Goal: Task Accomplishment & Management: Manage account settings

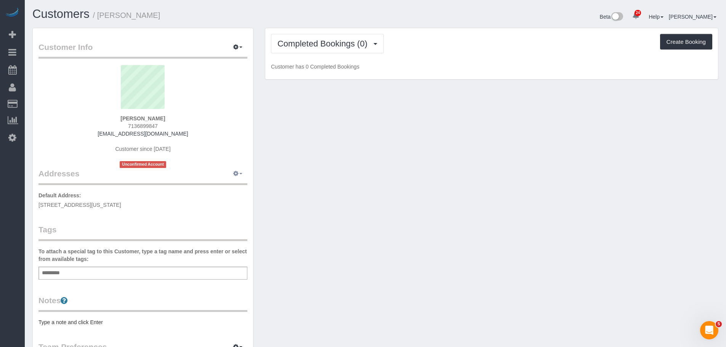
click at [240, 170] on button "button" at bounding box center [237, 174] width 19 height 12
click at [224, 188] on button "Manage Addresses" at bounding box center [216, 188] width 62 height 11
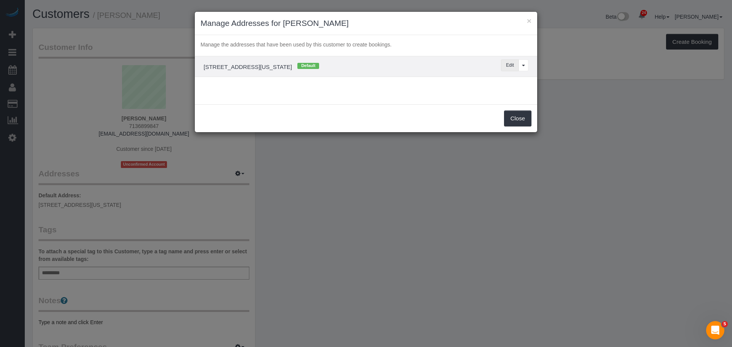
click at [506, 62] on button "Edit" at bounding box center [510, 65] width 18 height 12
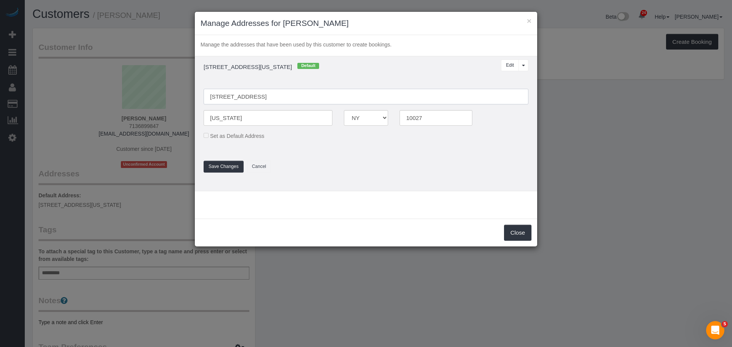
click at [256, 96] on input "[STREET_ADDRESS]" at bounding box center [365, 97] width 325 height 16
type input "[STREET_ADDRESS] 13D"
click at [229, 169] on button "Save Changes" at bounding box center [223, 167] width 40 height 12
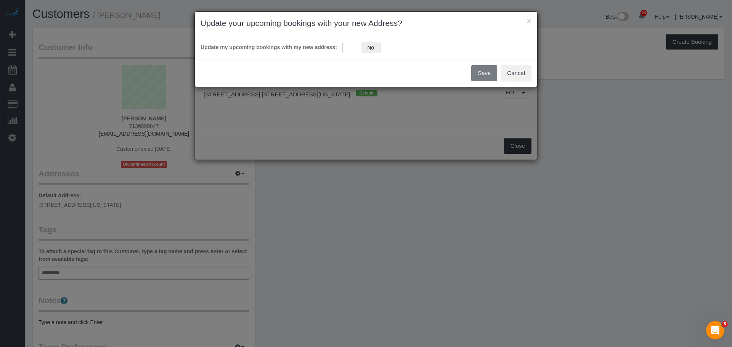
click at [354, 41] on div "Update my upcoming bookings with my new address: Yes No" at bounding box center [365, 47] width 331 height 13
click at [353, 44] on div "Yes No" at bounding box center [361, 47] width 38 height 11
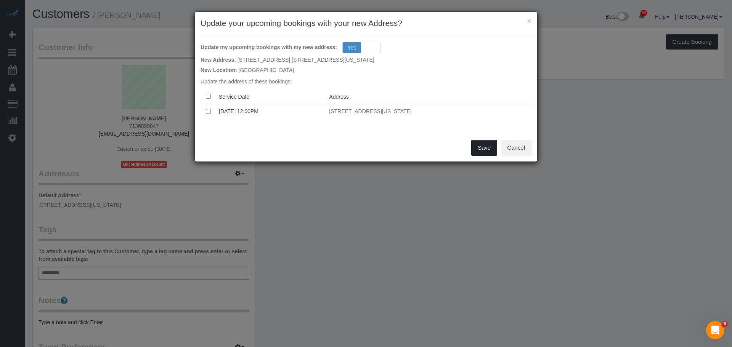
click at [489, 148] on button "Save" at bounding box center [484, 148] width 26 height 16
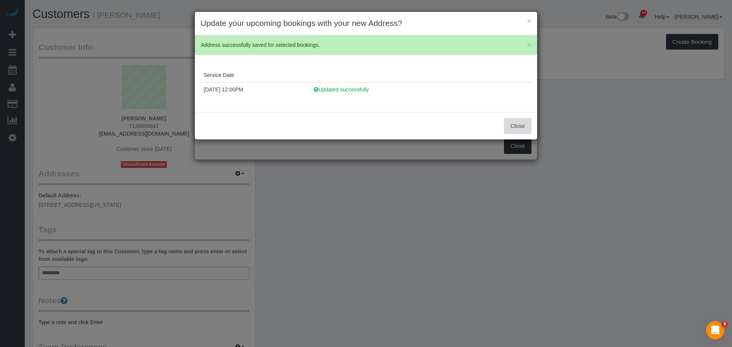
click at [515, 126] on button "Close" at bounding box center [517, 126] width 27 height 16
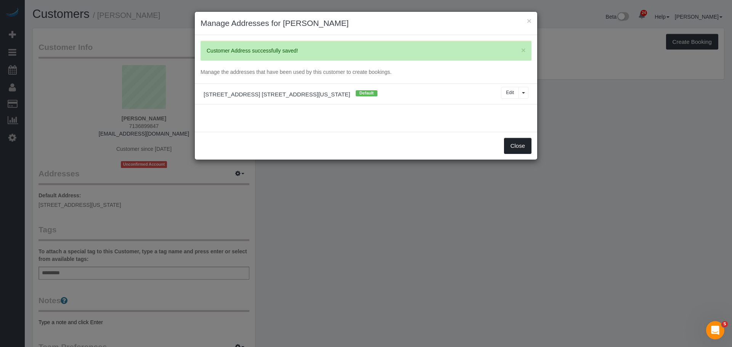
click at [518, 146] on button "Close" at bounding box center [517, 146] width 27 height 16
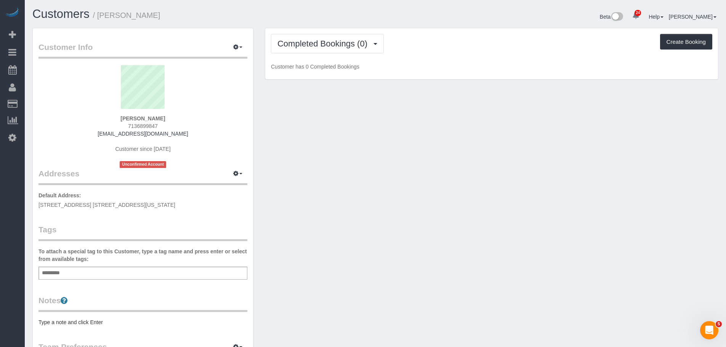
click at [404, 126] on div "Customer Info Edit Contact Info Send Message Email Preferences Special Sales Ta…" at bounding box center [375, 283] width 697 height 511
click at [456, 187] on div "Customer Info Edit Contact Info Send Message Email Preferences Special Sales Ta…" at bounding box center [375, 283] width 697 height 511
click at [103, 205] on span "[STREET_ADDRESS] [STREET_ADDRESS][US_STATE]" at bounding box center [106, 205] width 137 height 6
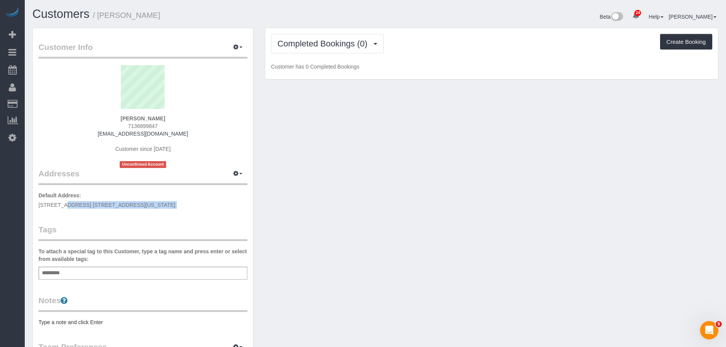
copy div "[STREET_ADDRESS] [STREET_ADDRESS][US_STATE]"
click at [101, 275] on div "Add a tag" at bounding box center [142, 273] width 209 height 13
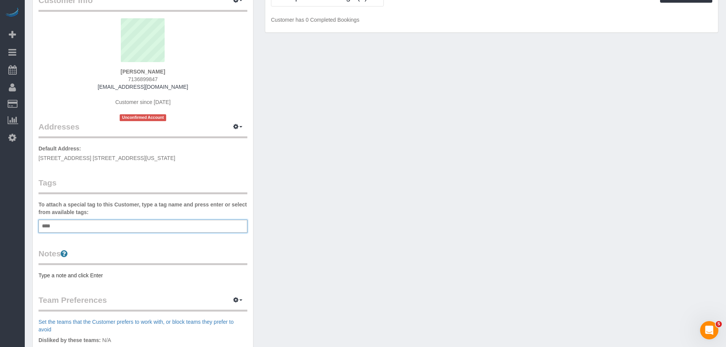
scroll to position [114, 0]
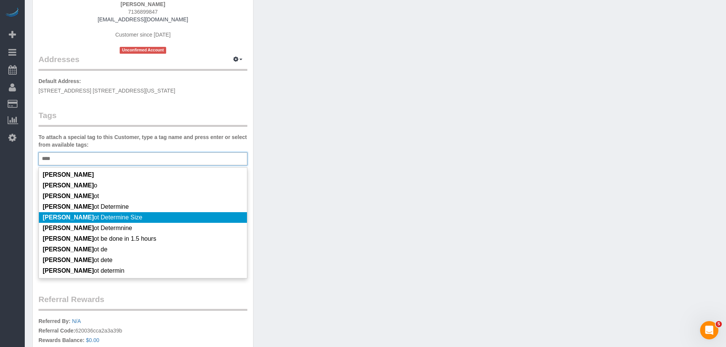
type input "****"
drag, startPoint x: 130, startPoint y: 218, endPoint x: 170, endPoint y: 212, distance: 40.1
click at [130, 218] on li "[PERSON_NAME] ot Determine Size" at bounding box center [143, 217] width 208 height 11
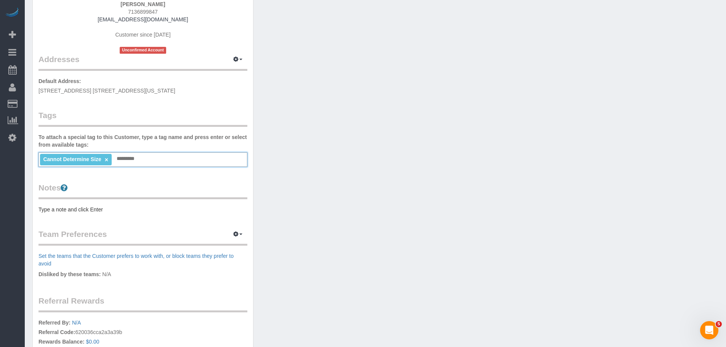
click at [293, 182] on div "Customer Info Edit Contact Info Send Message Email Preferences Special Sales Ta…" at bounding box center [375, 170] width 697 height 512
click at [111, 211] on pre "Type a note and click Enter" at bounding box center [142, 210] width 209 height 8
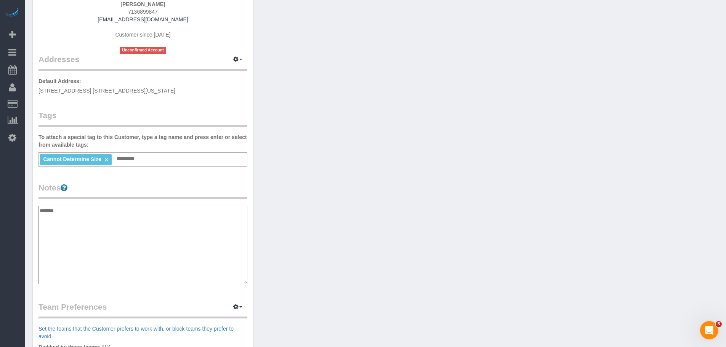
type textarea "********"
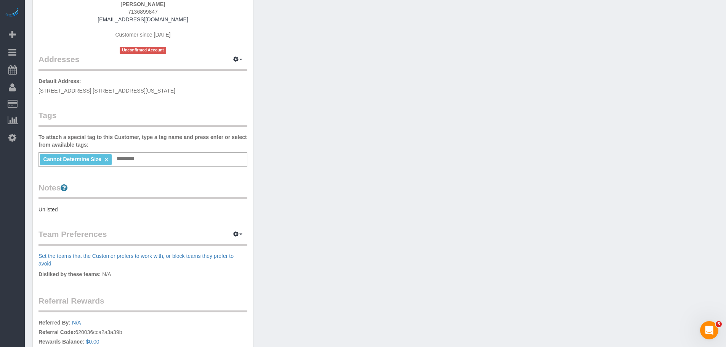
drag, startPoint x: 368, startPoint y: 123, endPoint x: 372, endPoint y: 114, distance: 10.8
click at [368, 123] on div "Customer Info Edit Contact Info Send Message Email Preferences Special Sales Ta…" at bounding box center [375, 170] width 697 height 512
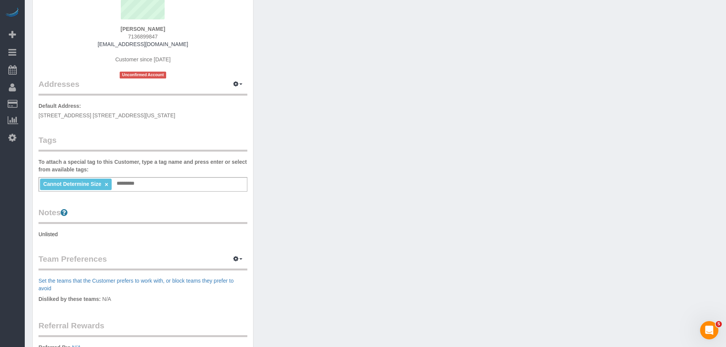
scroll to position [76, 0]
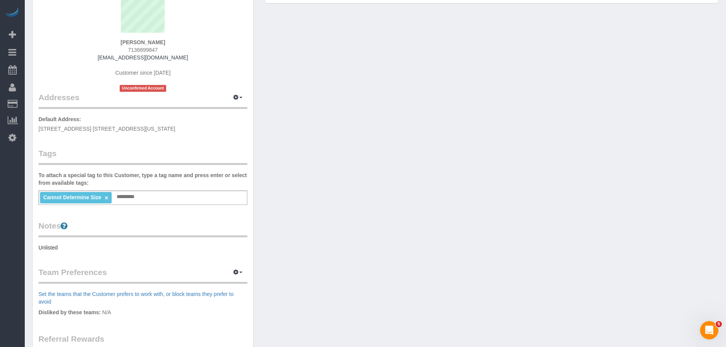
click at [134, 246] on pre "Unlisted" at bounding box center [142, 248] width 209 height 8
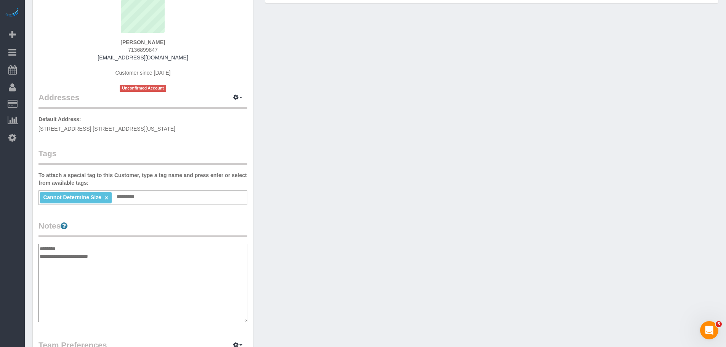
type textarea "**********"
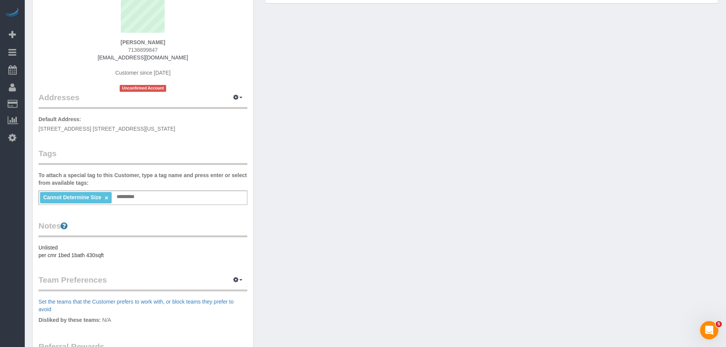
click at [391, 147] on div "Customer Info Edit Contact Info Send Message Email Preferences Special Sales Ta…" at bounding box center [375, 212] width 697 height 520
